Goal: Task Accomplishment & Management: Use online tool/utility

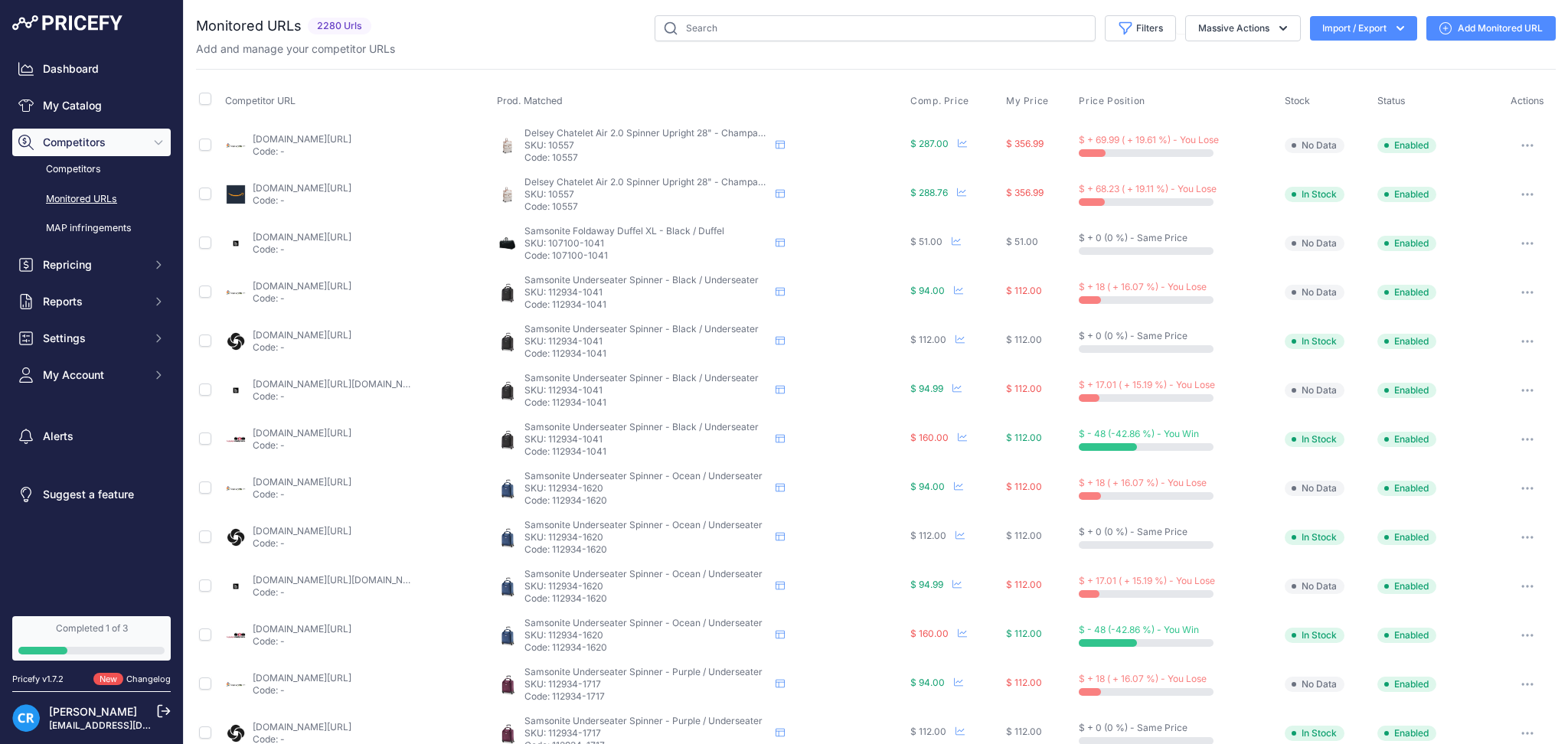
click at [1370, 21] on button "Import / Export" at bounding box center [1363, 28] width 107 height 25
click at [1347, 81] on div "Export" at bounding box center [1362, 88] width 122 height 28
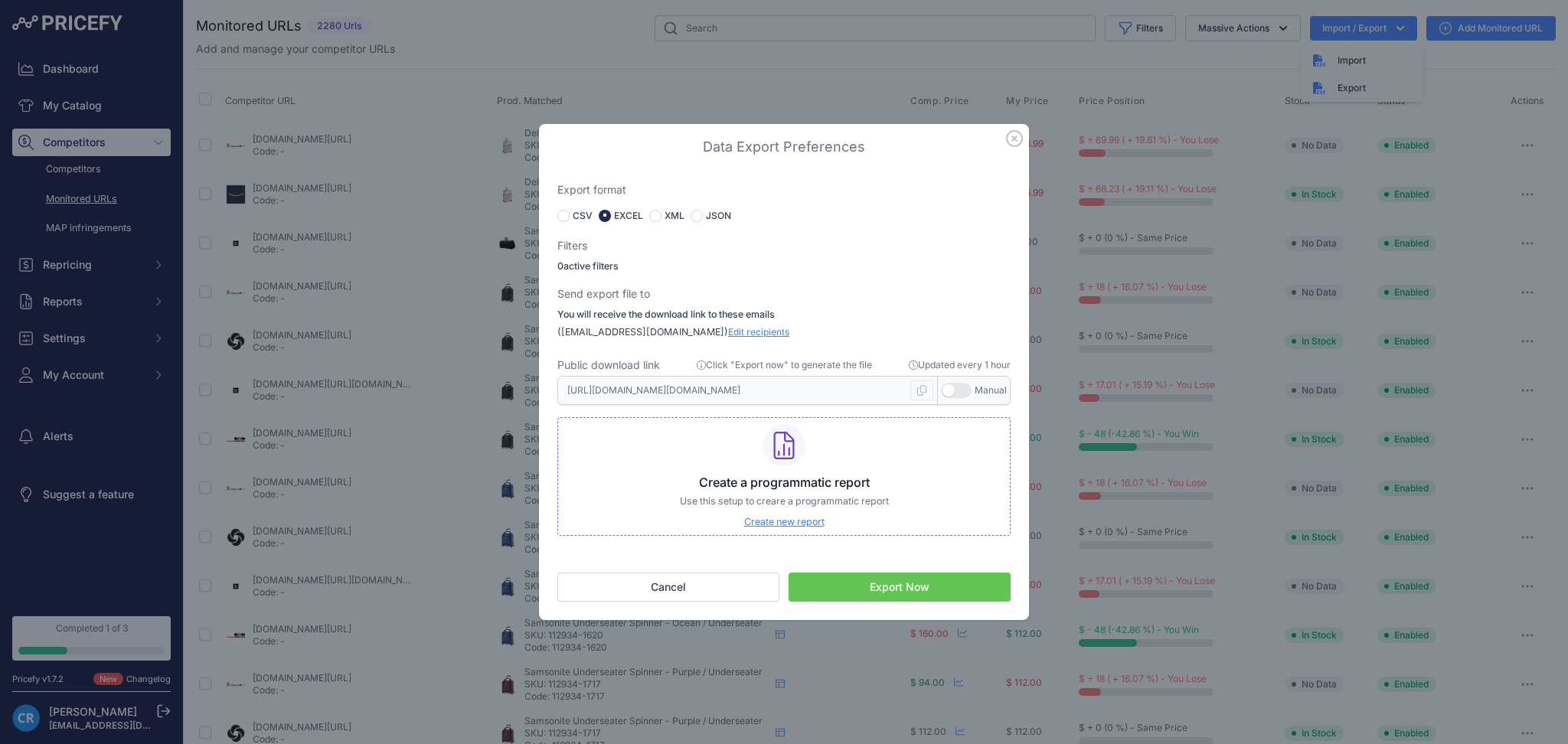
click at [916, 593] on button "Export Now" at bounding box center [900, 587] width 222 height 29
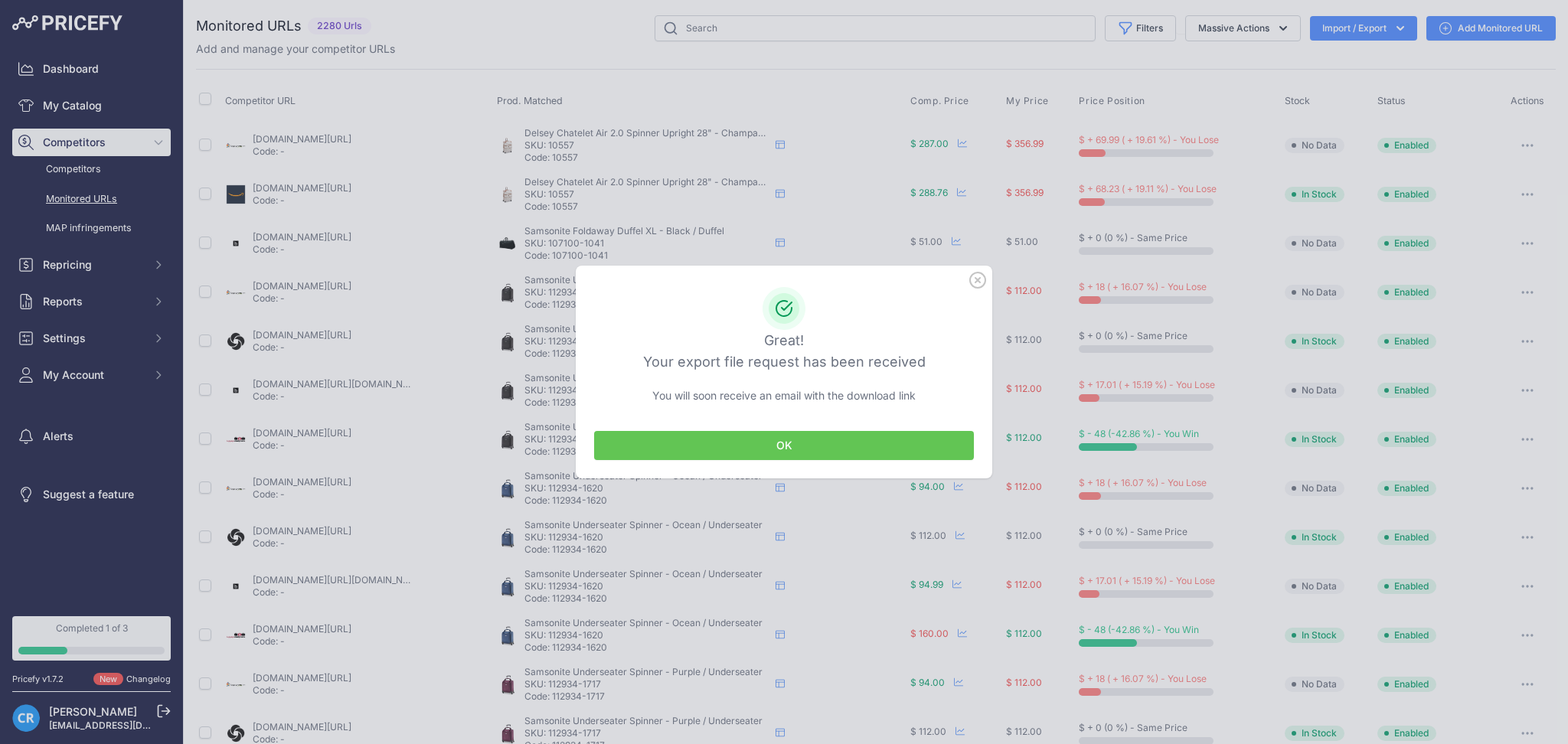
click at [821, 441] on button "OK" at bounding box center [784, 445] width 380 height 29
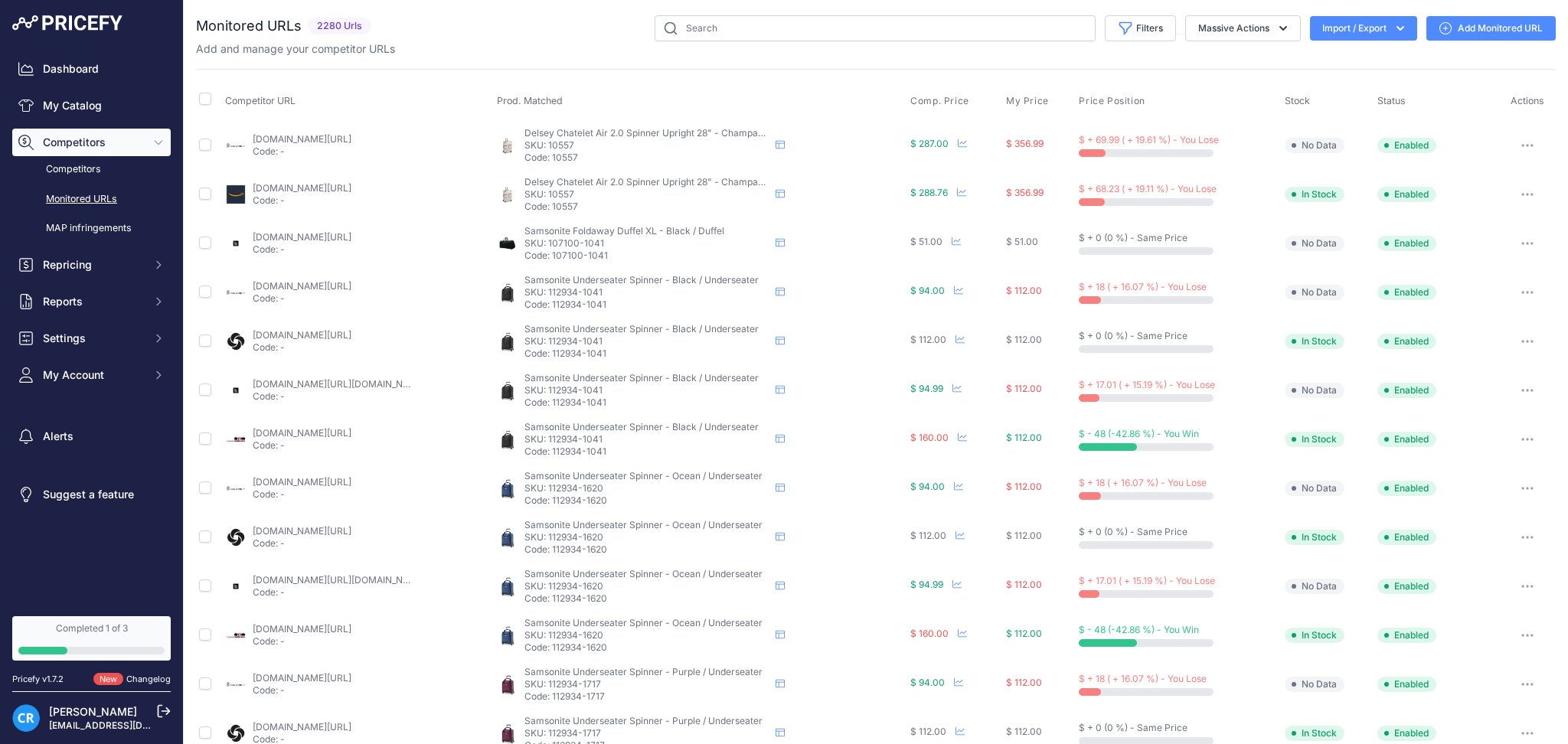
click at [821, 441] on div "Samsonite Underseater Spinner - Black / Underseater Samsonite Underseater Spinn…" at bounding box center [701, 439] width 408 height 36
